Goal: Share content

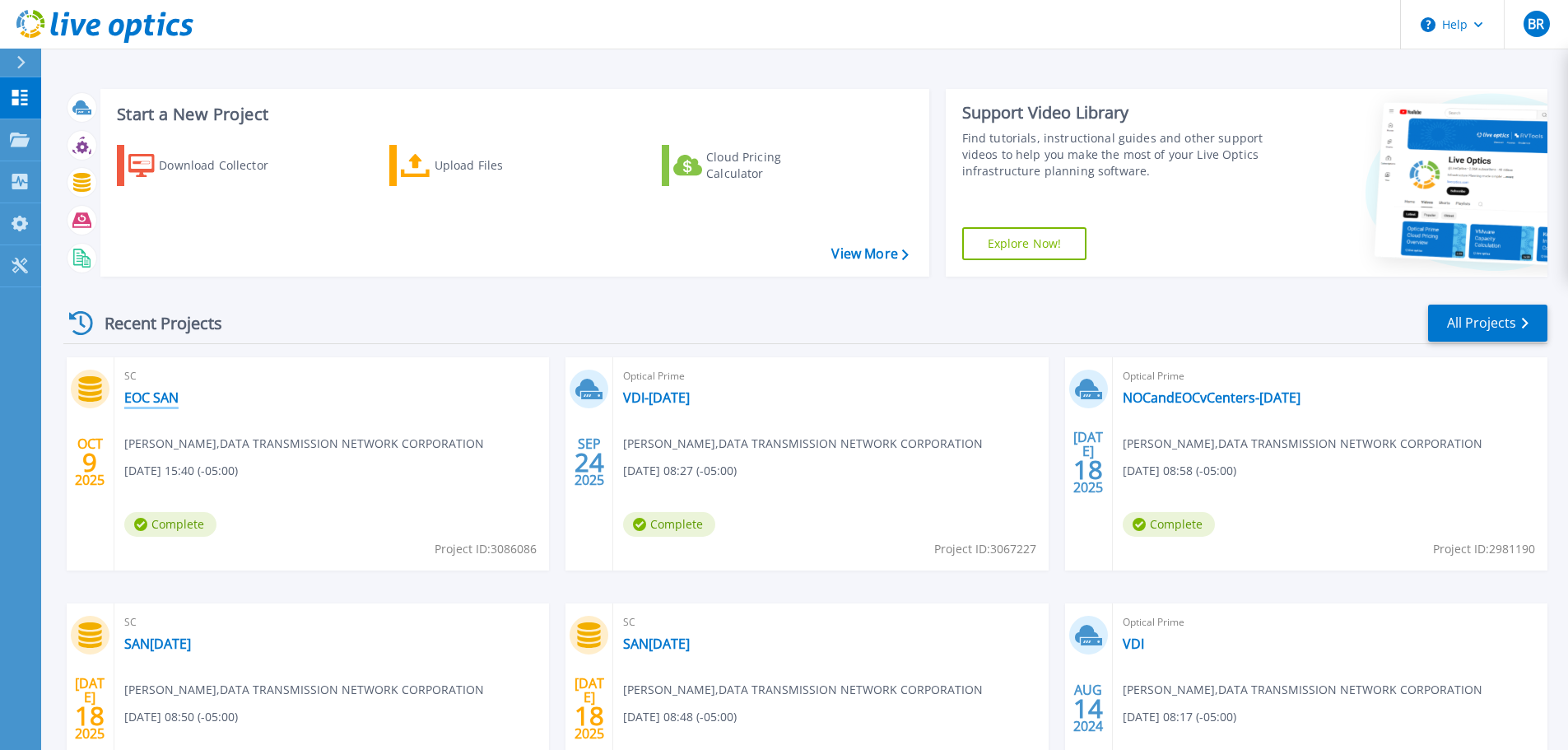
click at [160, 398] on link "EOC SAN" at bounding box center [150, 397] width 54 height 16
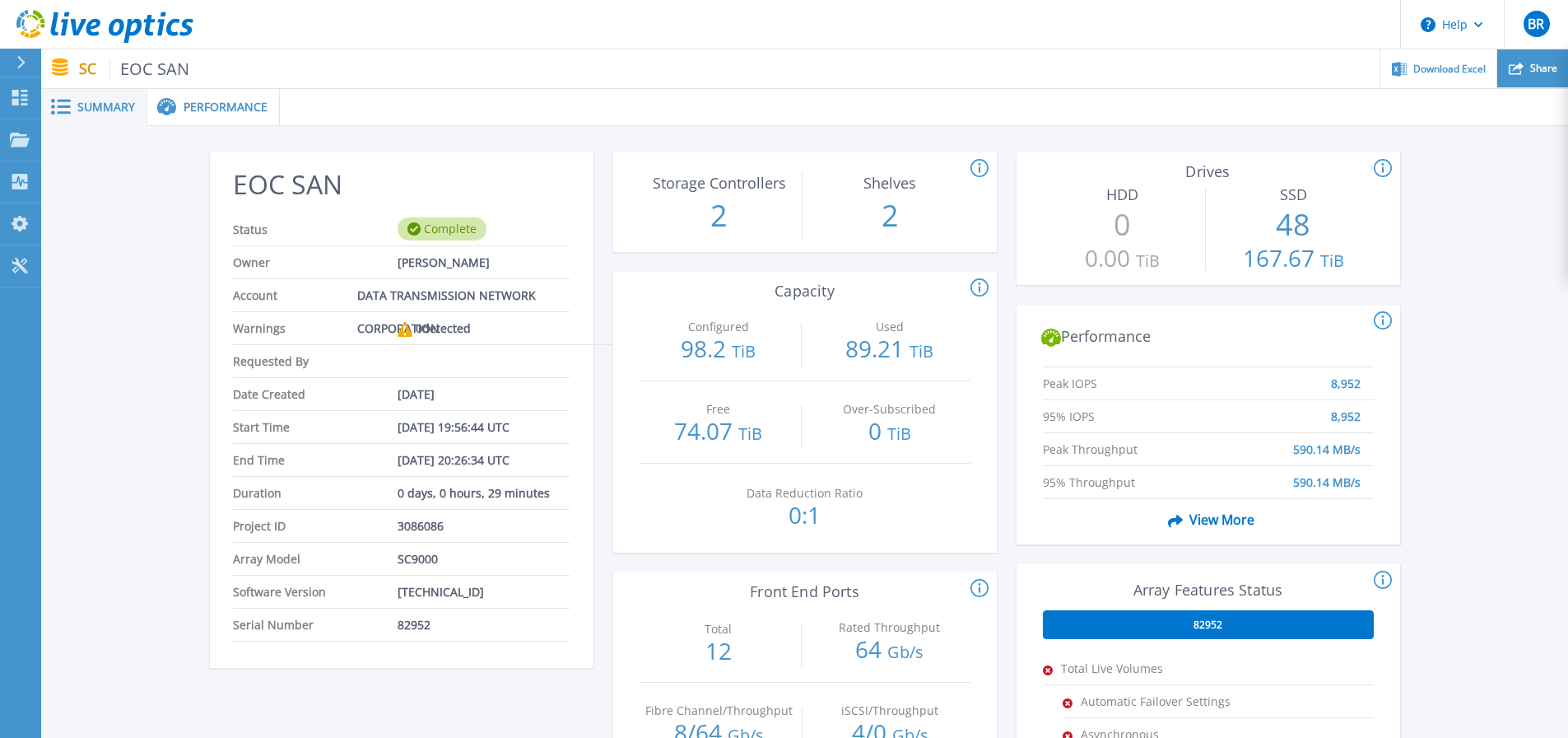
click at [1519, 73] on icon at bounding box center [1517, 68] width 15 height 15
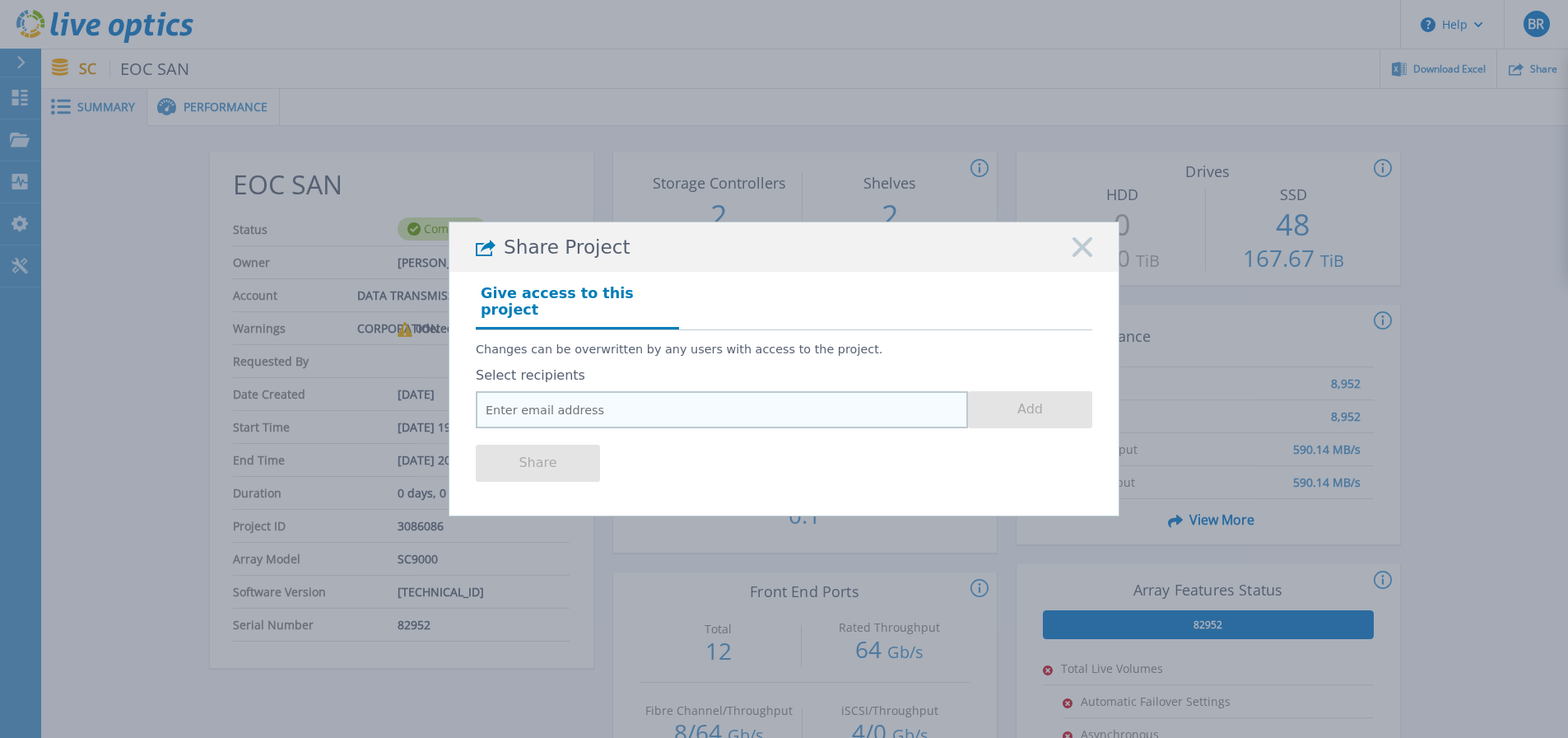
click at [611, 397] on input "email" at bounding box center [722, 409] width 493 height 37
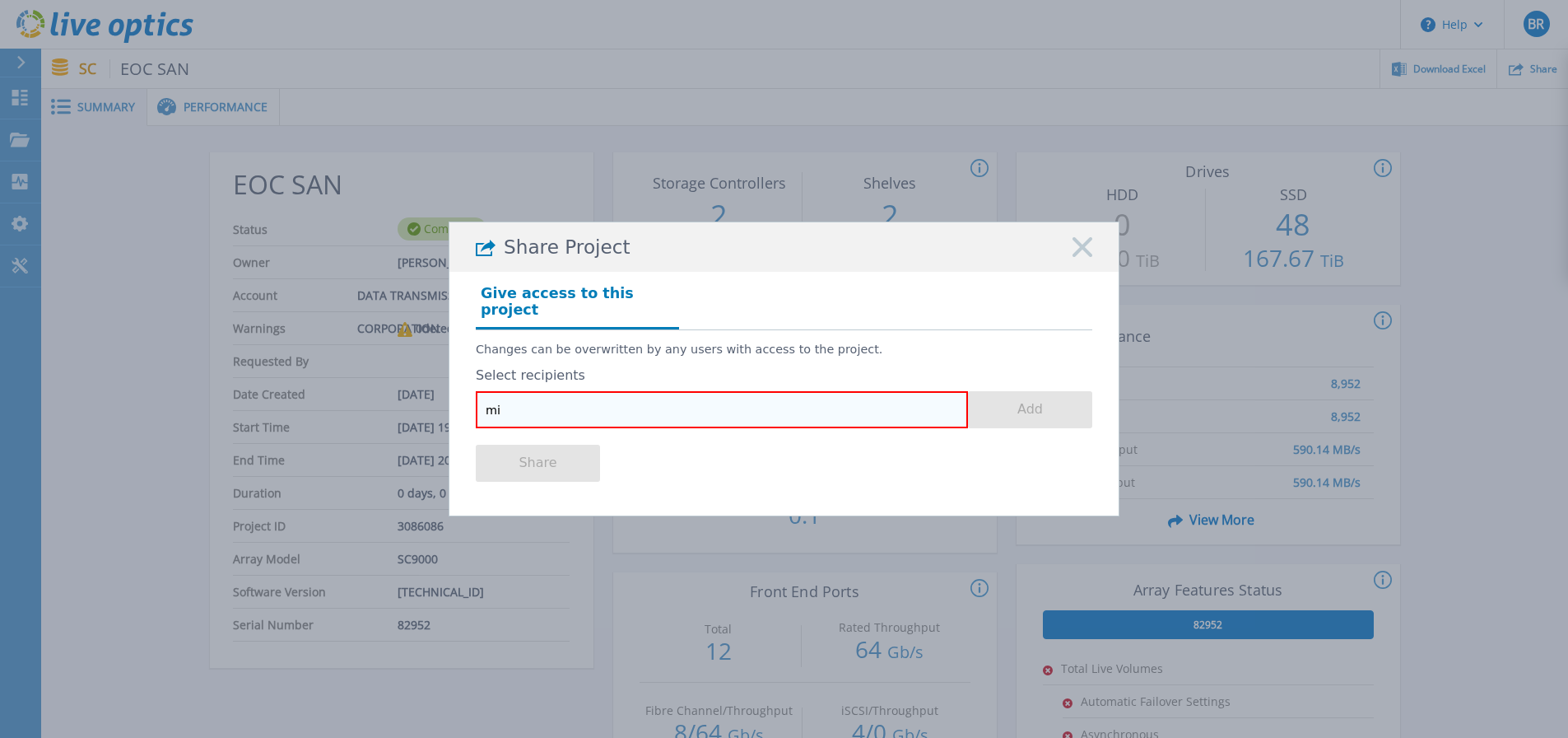
type input "m"
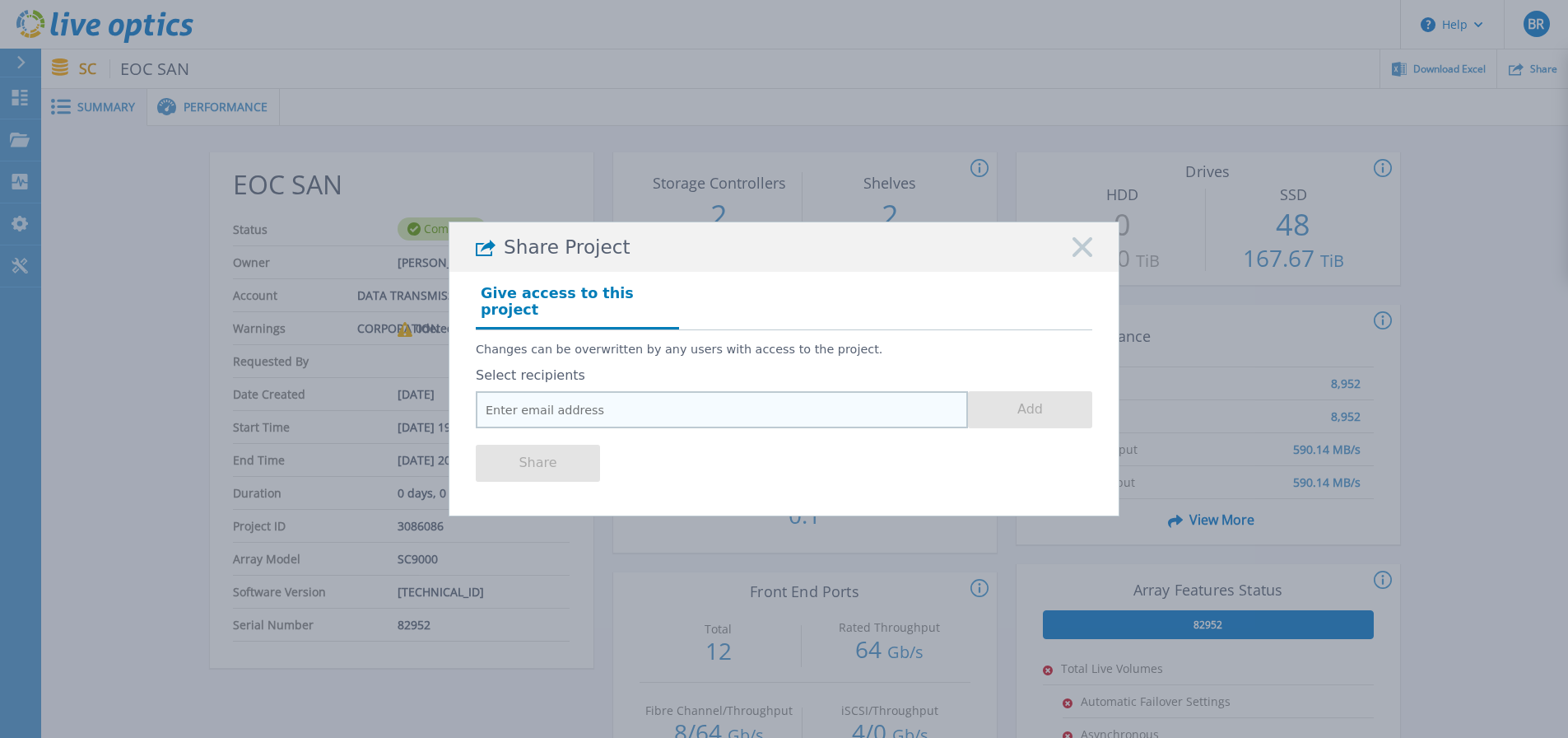
click at [547, 393] on input "email" at bounding box center [722, 409] width 493 height 37
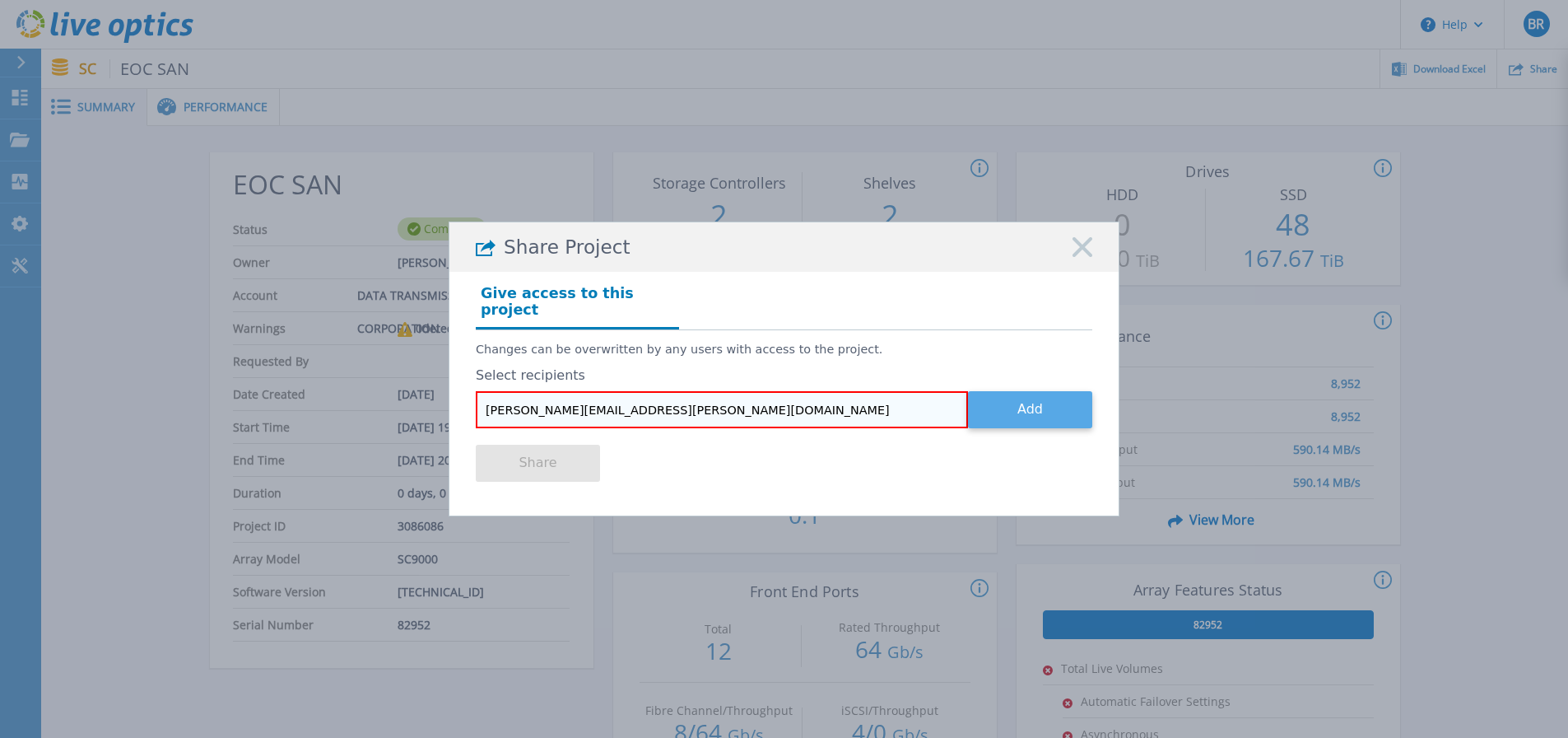
type input "Michael.Kilmer@dell.com"
click at [1030, 401] on button "Add" at bounding box center [1030, 409] width 124 height 37
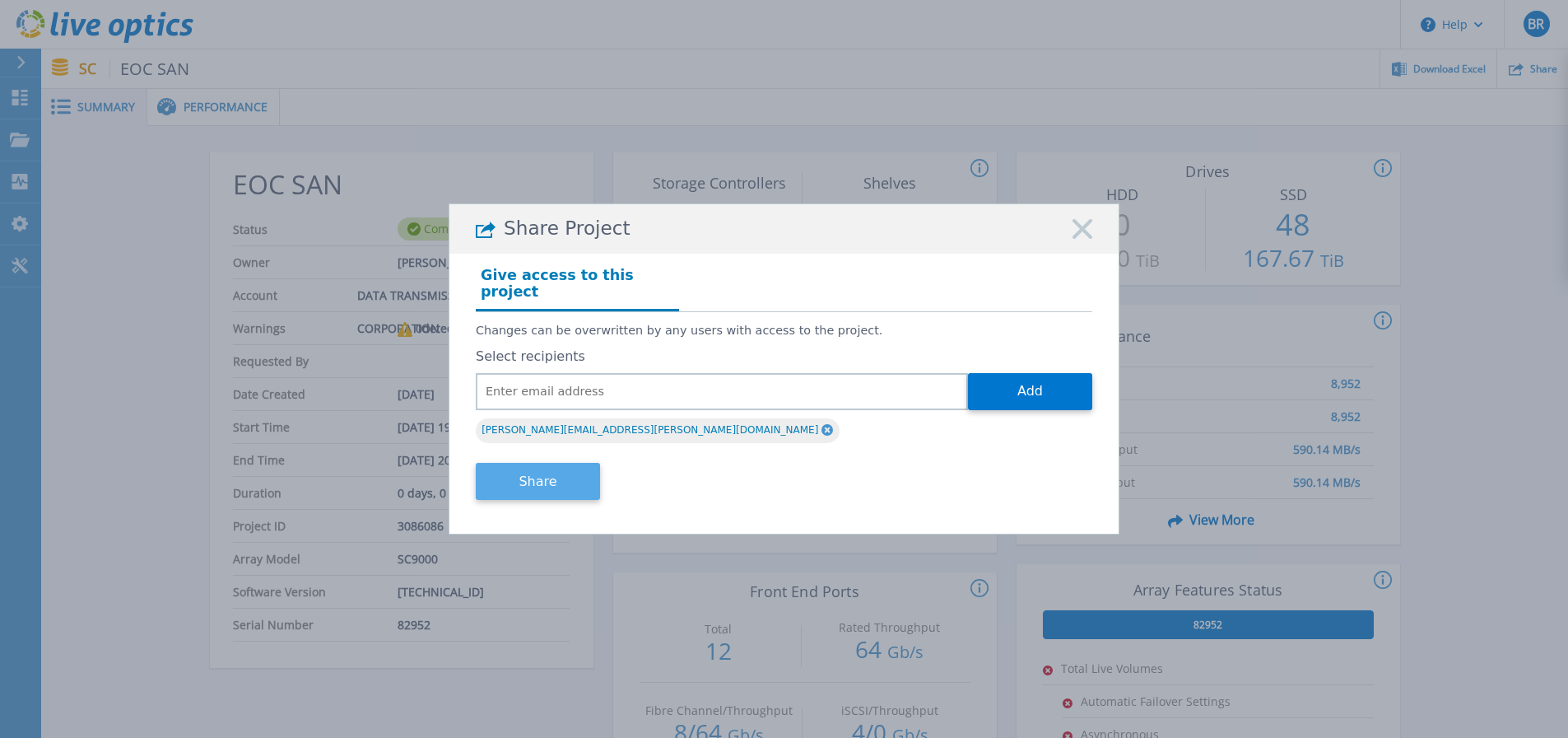
click at [562, 474] on button "Share" at bounding box center [537, 481] width 124 height 37
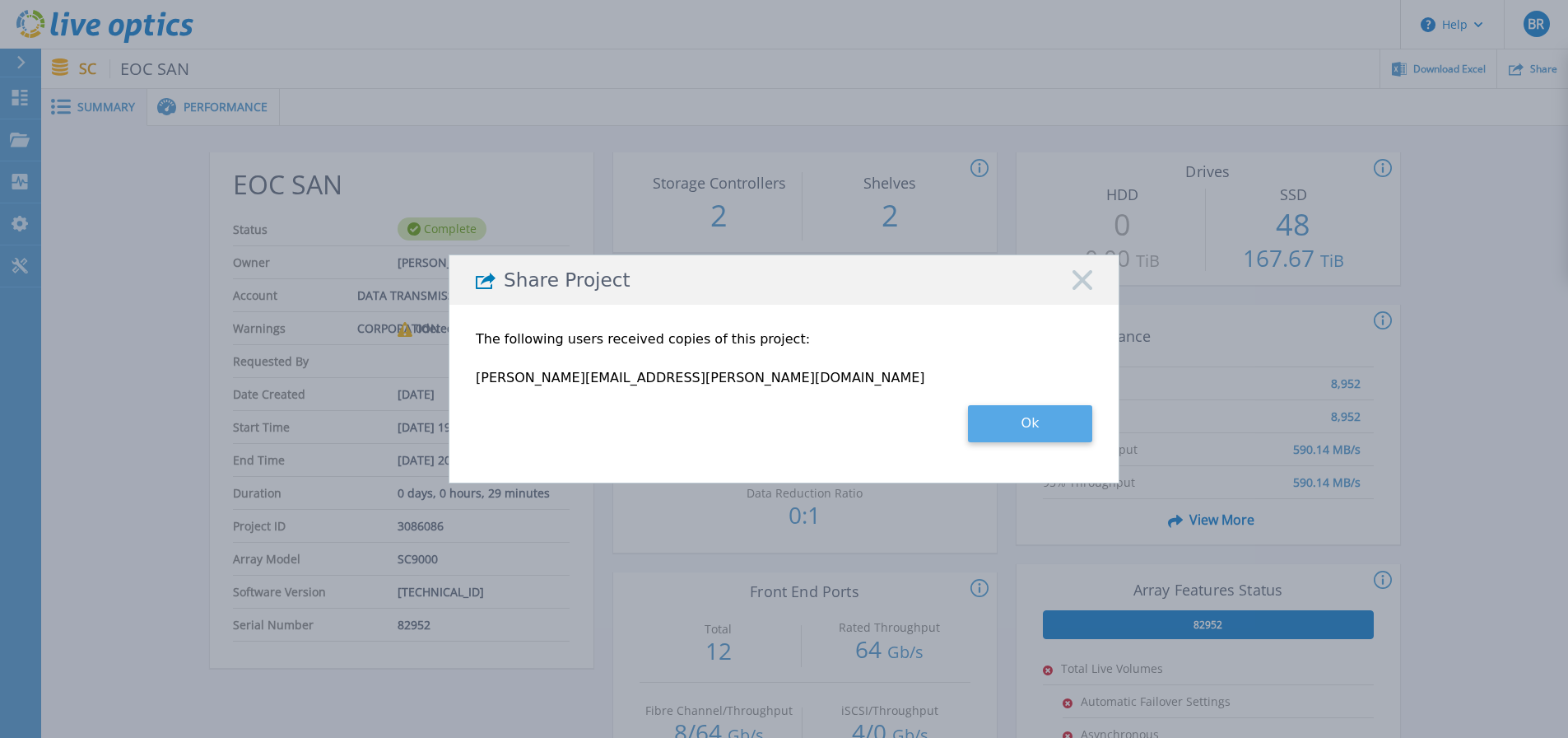
click at [1014, 429] on button "Ok" at bounding box center [1030, 423] width 124 height 37
